Goal: Task Accomplishment & Management: Manage account settings

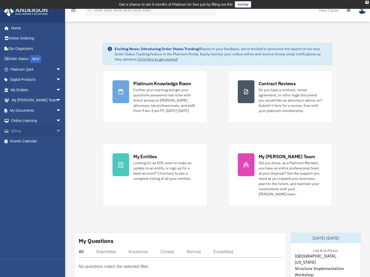
click at [20, 131] on link "Billing arrow_drop_down" at bounding box center [36, 131] width 65 height 10
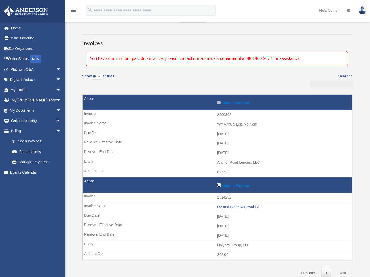
scroll to position [26, 0]
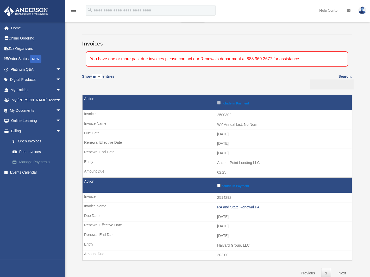
click at [29, 160] on link "Manage Payments" at bounding box center [38, 162] width 62 height 10
click at [31, 142] on link "$ Open Invoices" at bounding box center [38, 141] width 62 height 11
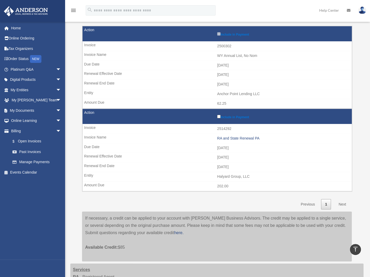
scroll to position [46, 0]
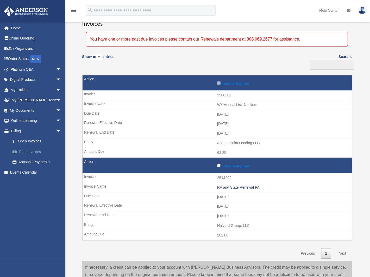
click at [35, 152] on link "Past Invoices" at bounding box center [38, 152] width 62 height 10
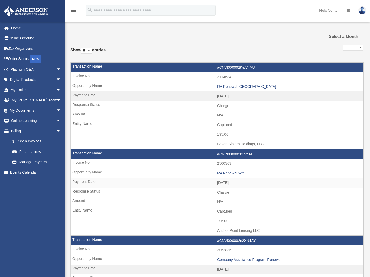
select select
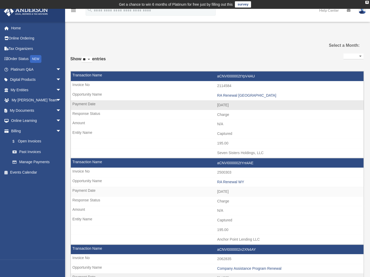
click at [243, 72] on td "aCNVI000002tYpV4AU" at bounding box center [217, 77] width 293 height 10
click at [85, 137] on td "Captured" at bounding box center [217, 134] width 293 height 10
click at [35, 142] on link "$ Open Invoices" at bounding box center [38, 141] width 62 height 11
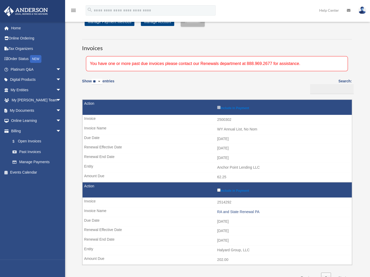
scroll to position [52, 0]
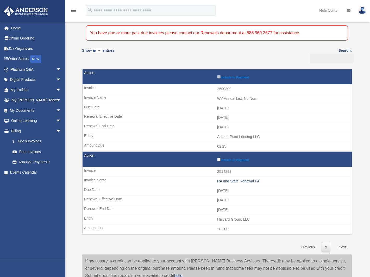
click at [75, 207] on div "**********" at bounding box center [216, 146] width 285 height 318
